Goal: Download file/media

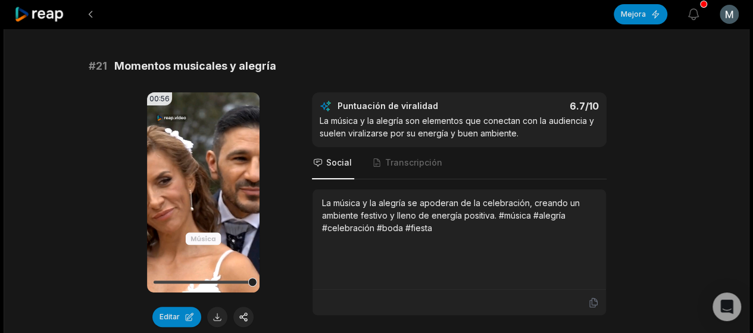
scroll to position [96, 0]
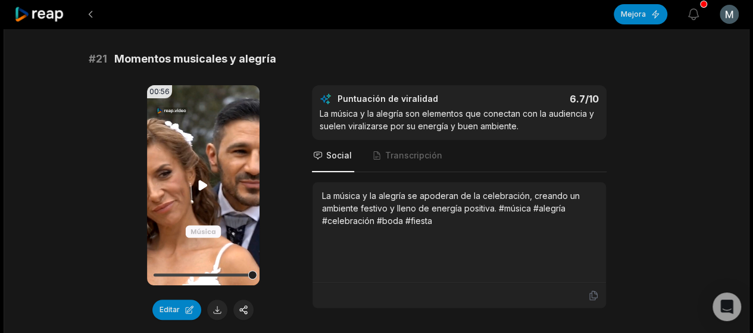
click at [214, 189] on video "Su navegador no soporta el formato mp4." at bounding box center [203, 185] width 113 height 200
click at [212, 311] on button at bounding box center [217, 310] width 20 height 20
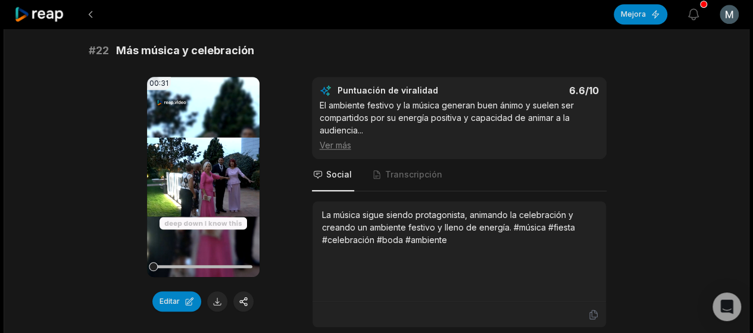
scroll to position [447, 0]
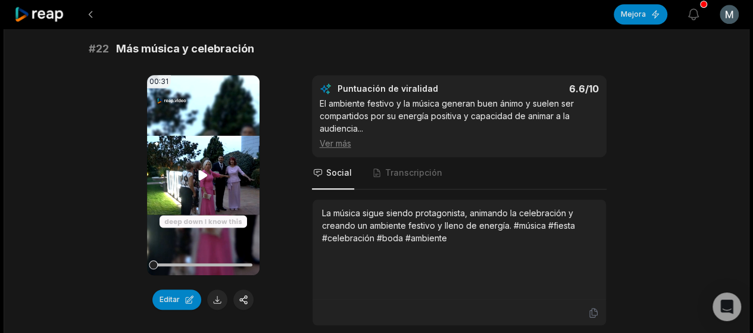
click at [212, 202] on video "Su navegador no soporta el formato mp4." at bounding box center [203, 175] width 113 height 200
click at [208, 171] on icon at bounding box center [203, 175] width 14 height 14
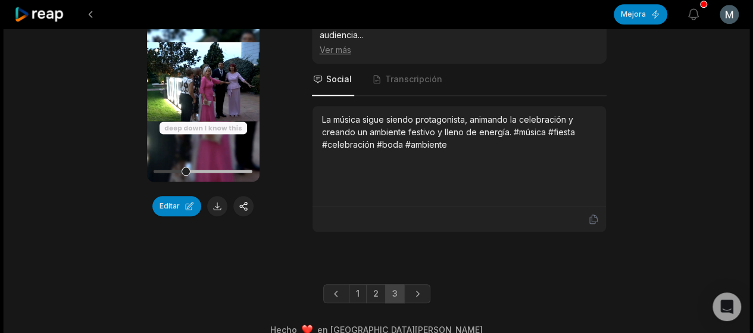
scroll to position [552, 0]
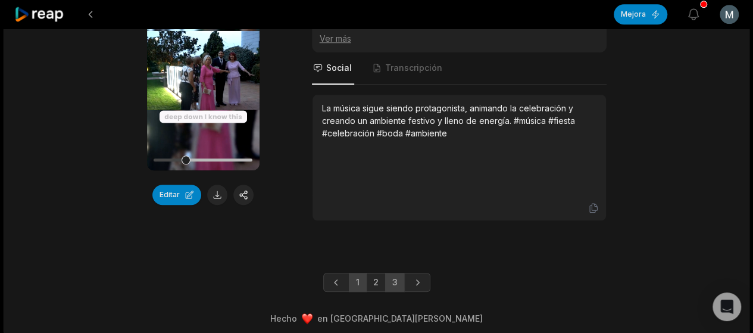
click at [358, 278] on font "1" at bounding box center [358, 282] width 4 height 10
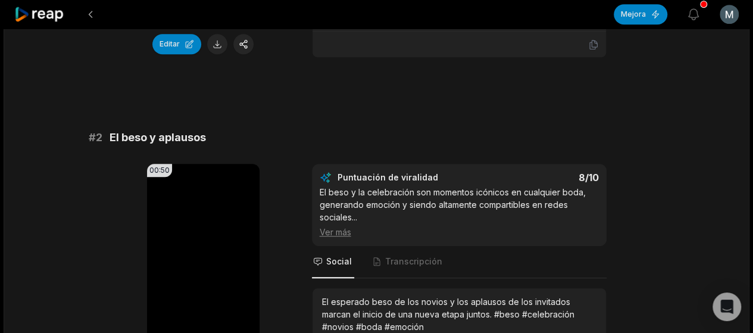
scroll to position [0, 0]
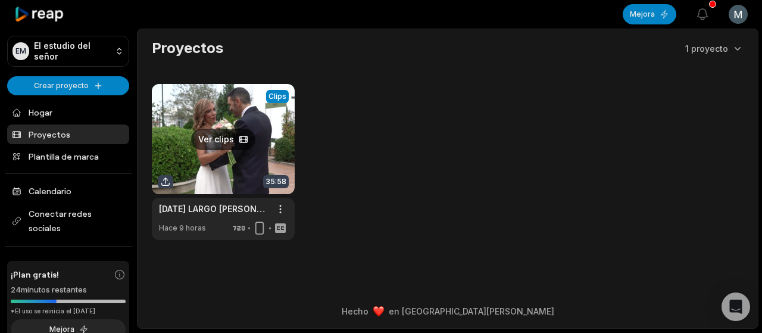
click at [235, 141] on link at bounding box center [223, 162] width 143 height 156
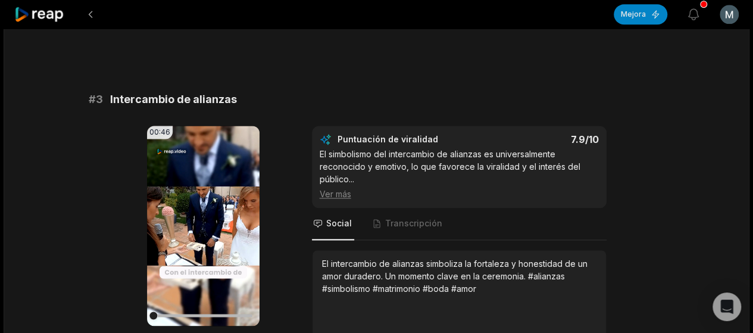
scroll to position [756, 0]
click at [210, 251] on video "Su navegador no soporta el formato mp4." at bounding box center [203, 226] width 113 height 200
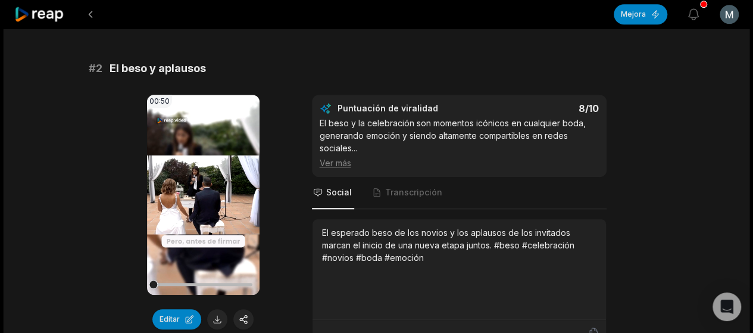
scroll to position [430, 0]
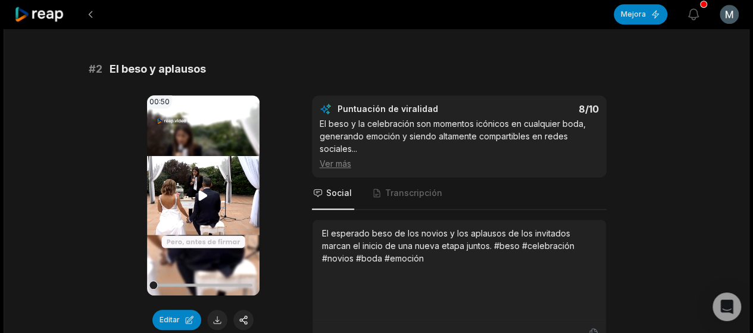
click at [211, 215] on video "Su navegador no soporta el formato mp4." at bounding box center [203, 195] width 113 height 200
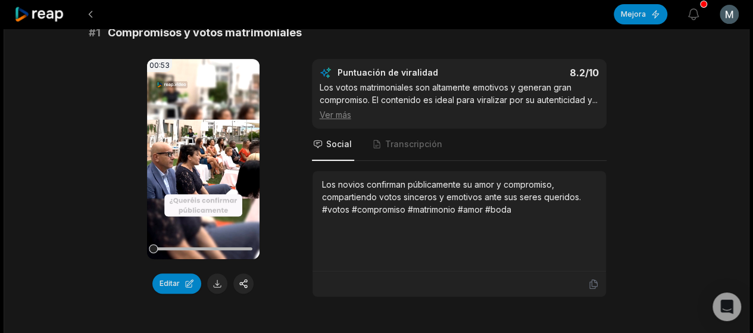
scroll to position [74, 0]
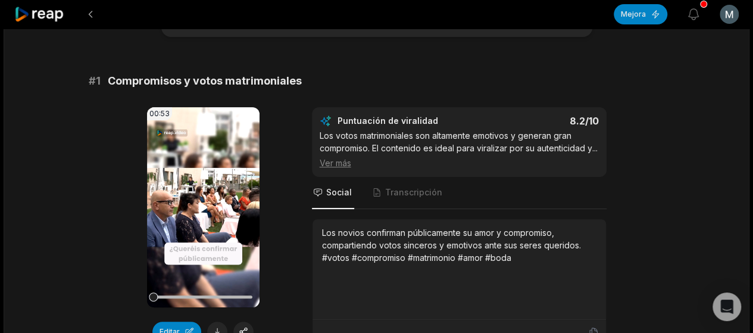
click at [210, 206] on video "Su navegador no soporta el formato mp4." at bounding box center [203, 207] width 113 height 200
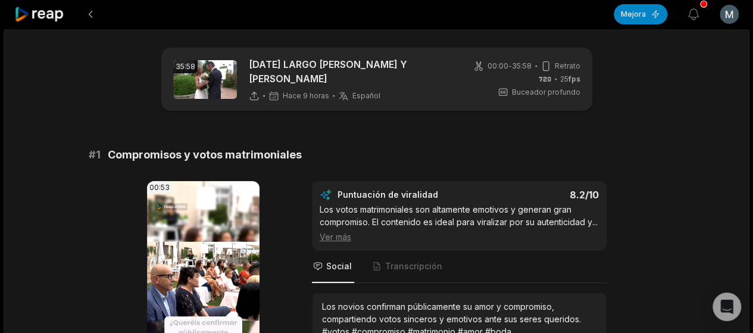
scroll to position [0, 0]
click at [701, 14] on button "Ver notificaciones" at bounding box center [694, 14] width 26 height 26
